Goal: Task Accomplishment & Management: Complete application form

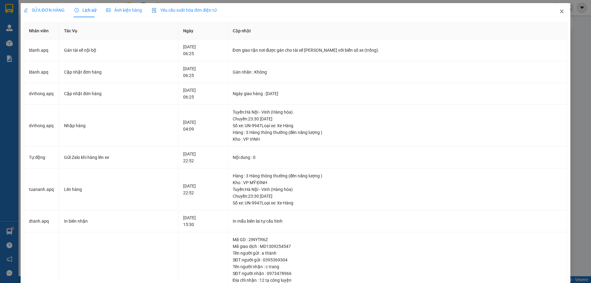
click at [560, 11] on icon "close" at bounding box center [562, 11] width 5 height 5
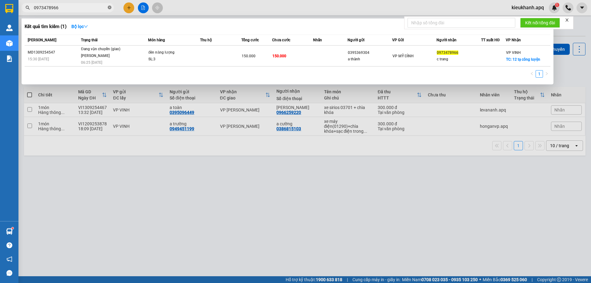
click at [110, 7] on icon "close-circle" at bounding box center [110, 8] width 4 height 4
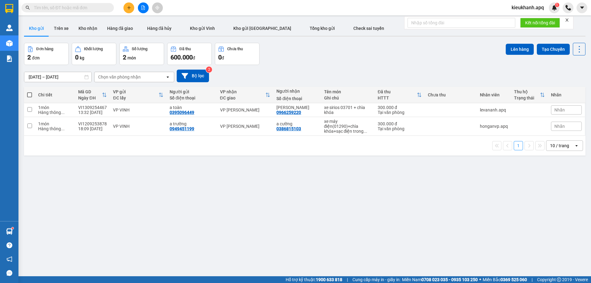
click at [79, 9] on input "text" at bounding box center [70, 7] width 73 height 7
paste input "0984559114"
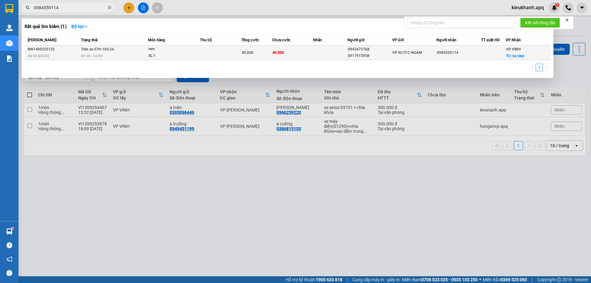
type input "0984559114"
click at [128, 49] on td "Trên xe 37H-104.24 09:30 [DATE]" at bounding box center [113, 53] width 69 height 14
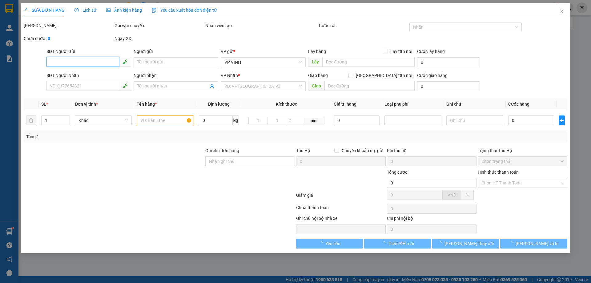
type input "0943472768"
type input "0917915958"
type input "0984559114"
checkbox input "true"
type input "bx vinh"
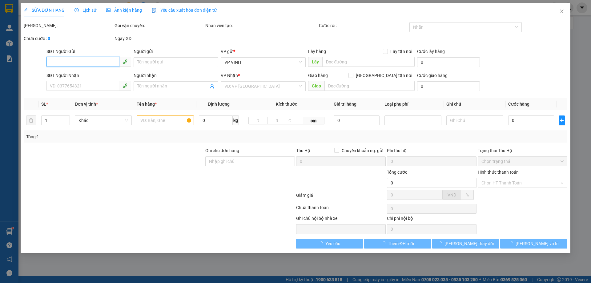
type input "40.000"
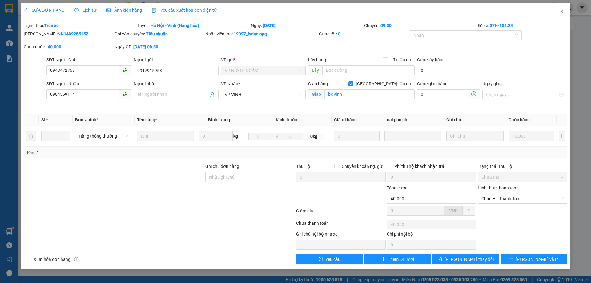
click at [201, 191] on div at bounding box center [114, 196] width 182 height 22
